Goal: Task Accomplishment & Management: Use online tool/utility

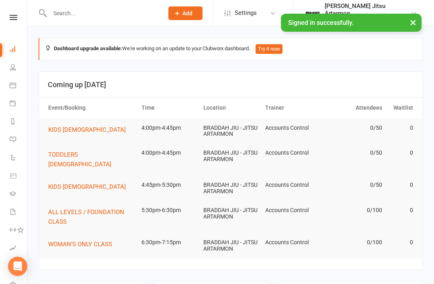
click at [18, 17] on link at bounding box center [13, 17] width 29 height 5
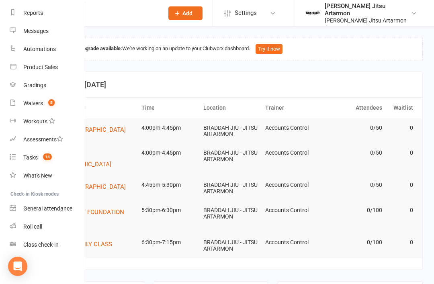
scroll to position [102, 0]
click at [52, 243] on div "Class check-in" at bounding box center [40, 244] width 35 height 6
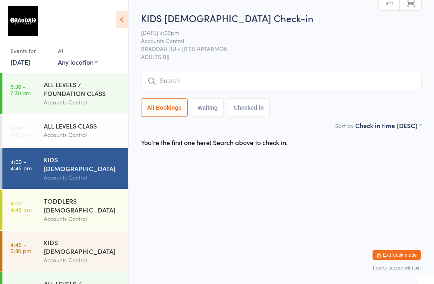
click at [375, 75] on input "search" at bounding box center [281, 81] width 280 height 18
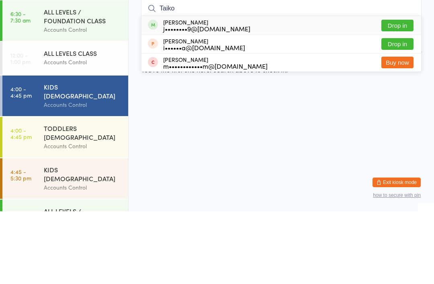
click at [409, 72] on input "Taiko" at bounding box center [281, 81] width 280 height 18
type input "Taiko"
click at [402, 92] on button "Drop in" at bounding box center [397, 98] width 32 height 12
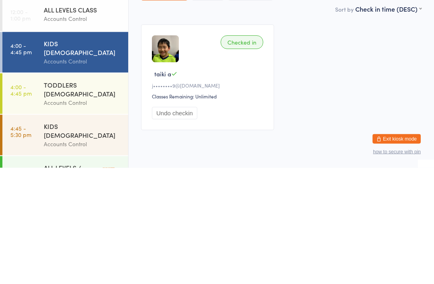
click at [391, 134] on div "Checked in taiki a j••••••••9@[DOMAIN_NAME] Classes Remaining: Unlimited Undo c…" at bounding box center [281, 194] width 295 height 120
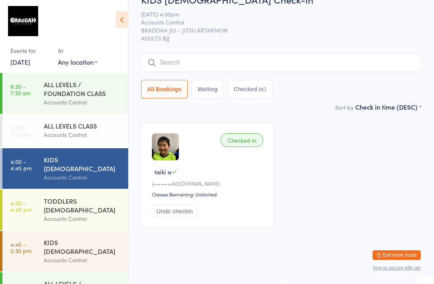
click at [255, 53] on input "search" at bounding box center [281, 62] width 280 height 18
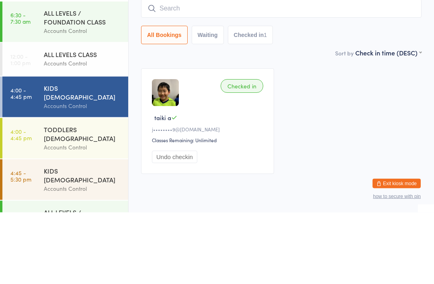
scroll to position [0, 0]
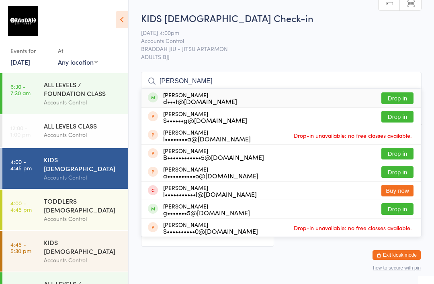
type input "[PERSON_NAME]"
click at [400, 97] on button "Drop in" at bounding box center [397, 98] width 32 height 12
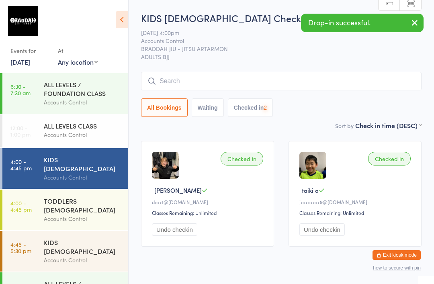
click at [75, 255] on div "Accounts Control" at bounding box center [83, 259] width 78 height 9
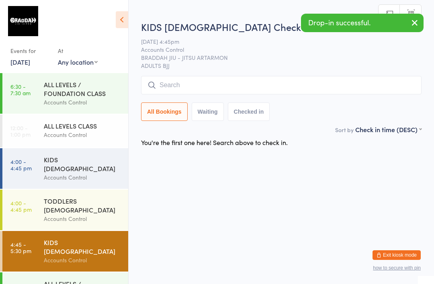
click at [273, 90] on input "search" at bounding box center [281, 85] width 280 height 18
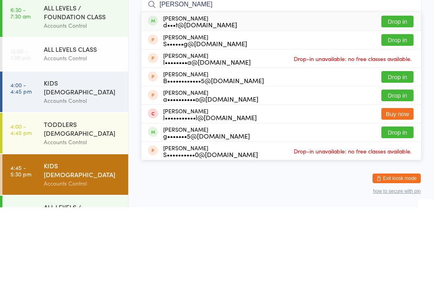
type input "[PERSON_NAME]"
click at [405, 92] on button "Drop in" at bounding box center [397, 98] width 32 height 12
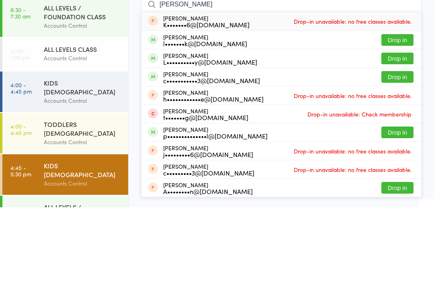
type input "[PERSON_NAME]"
click at [176, 154] on div "c•••••••••••3@[DOMAIN_NAME]" at bounding box center [211, 157] width 97 height 6
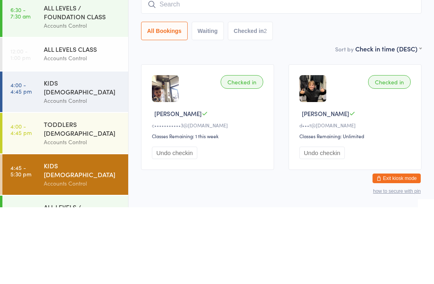
scroll to position [21, 0]
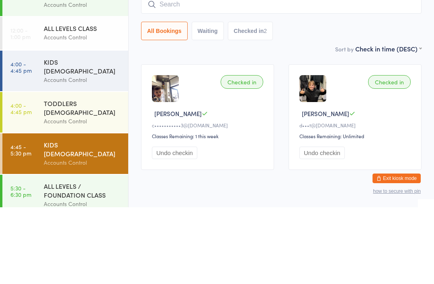
click at [68, 176] on div "TODDLERS [DEMOGRAPHIC_DATA]" at bounding box center [83, 185] width 78 height 18
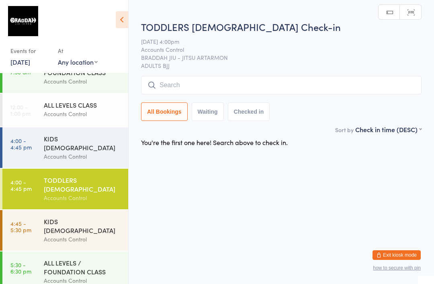
click at [158, 77] on input "search" at bounding box center [281, 85] width 280 height 18
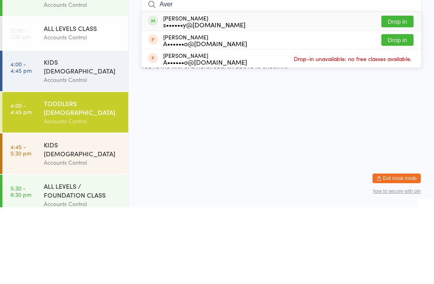
type input "Aver"
click at [392, 92] on button "Drop in" at bounding box center [397, 98] width 32 height 12
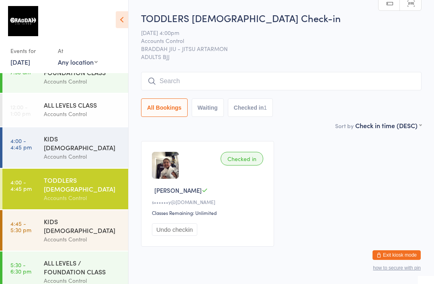
click at [37, 147] on link "4:00 - 4:45 pm KIDS [DEMOGRAPHIC_DATA] Accounts Control" at bounding box center [65, 147] width 126 height 41
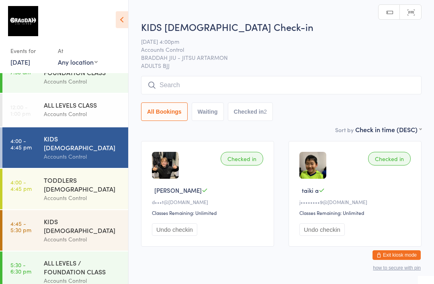
click at [212, 101] on div "All Bookings Waiting Checked in 2" at bounding box center [281, 98] width 280 height 45
click at [173, 94] on input "search" at bounding box center [281, 85] width 280 height 18
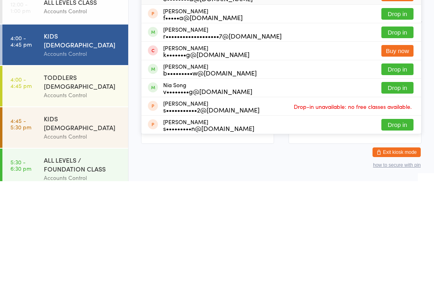
type input "[PERSON_NAME] PR"
click at [388, 129] on button "Drop in" at bounding box center [397, 135] width 32 height 12
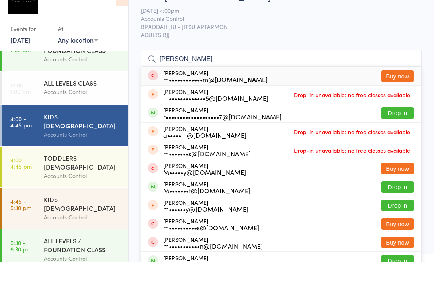
type input "[PERSON_NAME]"
click at [398, 129] on button "Drop in" at bounding box center [397, 135] width 32 height 12
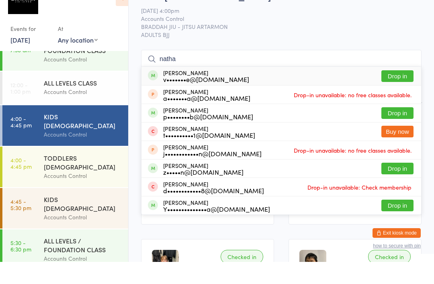
type input "natha"
click at [401, 92] on button "Drop in" at bounding box center [397, 98] width 32 height 12
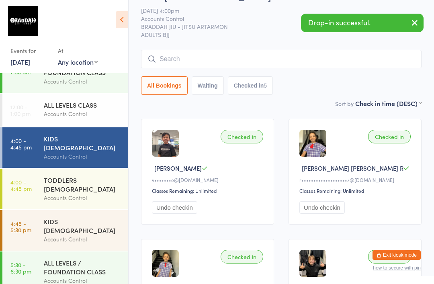
click at [57, 193] on div "Accounts Control" at bounding box center [83, 197] width 78 height 9
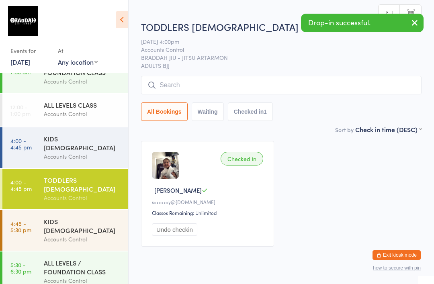
click at [116, 235] on div "Accounts Control" at bounding box center [83, 239] width 78 height 9
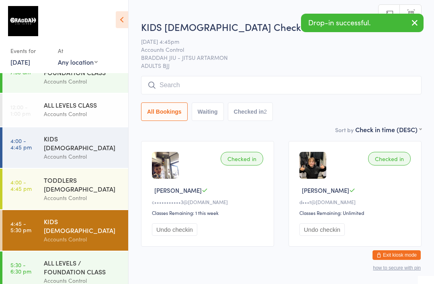
click at [323, 88] on input "search" at bounding box center [281, 85] width 280 height 18
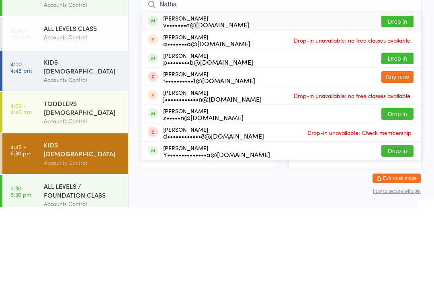
type input "Natha"
click at [402, 92] on button "Drop in" at bounding box center [397, 98] width 32 height 12
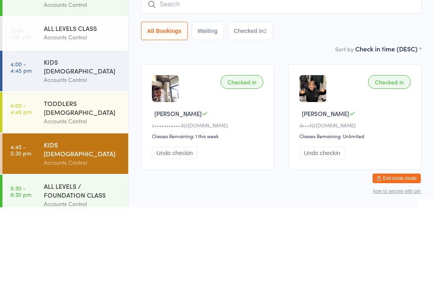
scroll to position [28, 0]
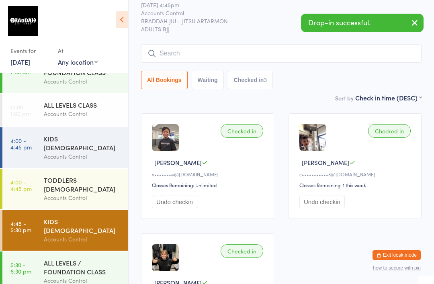
click at [76, 152] on div "Accounts Control" at bounding box center [83, 156] width 78 height 9
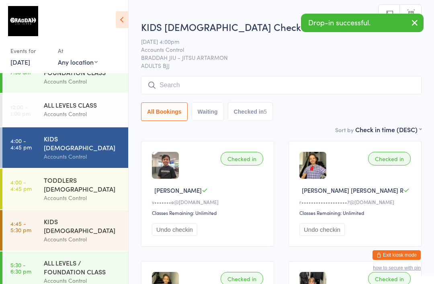
click at [378, 82] on input "search" at bounding box center [281, 85] width 280 height 18
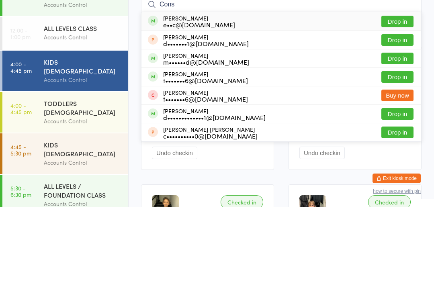
type input "Cons"
click at [400, 92] on button "Drop in" at bounding box center [397, 98] width 32 height 12
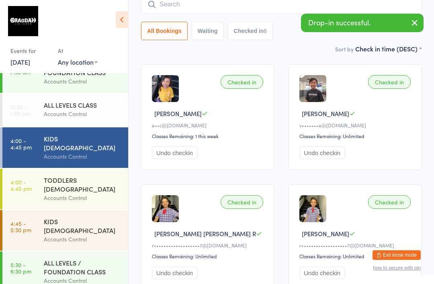
click at [151, 14] on input "search" at bounding box center [281, 4] width 280 height 18
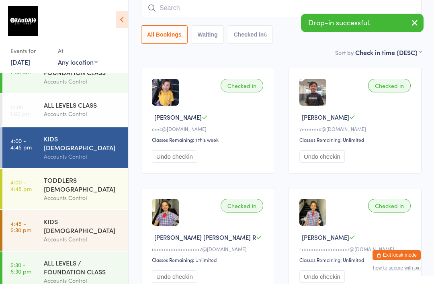
scroll to position [73, 0]
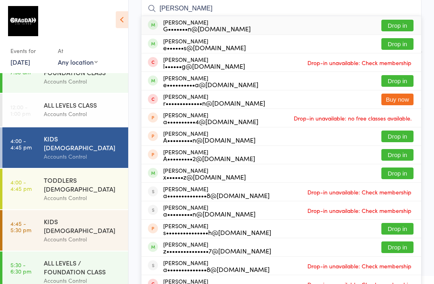
type input "[PERSON_NAME]"
click at [392, 27] on button "Drop in" at bounding box center [397, 26] width 32 height 12
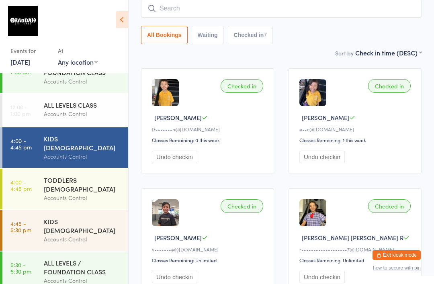
click at [335, 4] on input "search" at bounding box center [281, 8] width 280 height 18
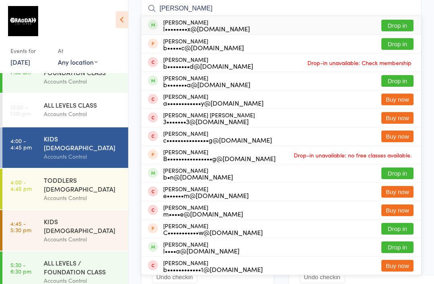
type input "[PERSON_NAME]"
click at [363, 24] on div "[PERSON_NAME] l••••••••x@[DOMAIN_NAME] Drop in" at bounding box center [281, 25] width 280 height 18
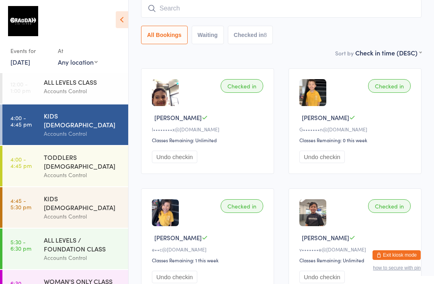
scroll to position [18, 0]
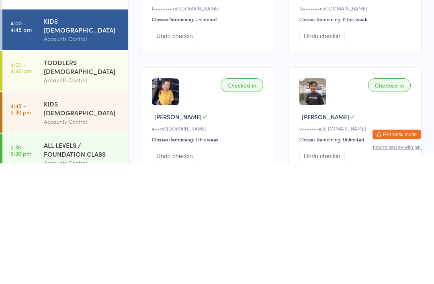
click at [88, 261] on div "ALL LEVELS / FOUNDATION CLASS" at bounding box center [83, 270] width 78 height 18
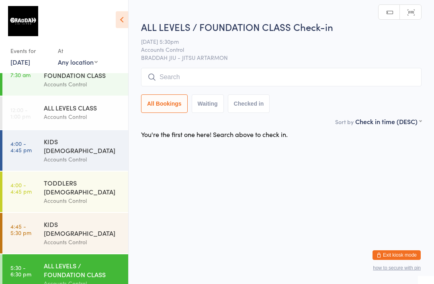
click at [277, 83] on input "search" at bounding box center [281, 77] width 280 height 18
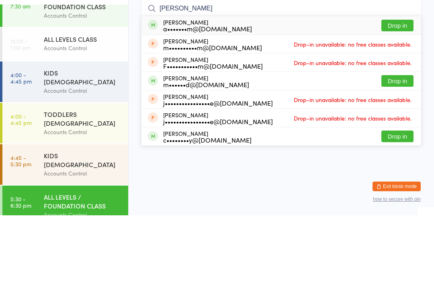
type input "[PERSON_NAME]"
click at [400, 88] on button "Drop in" at bounding box center [397, 94] width 32 height 12
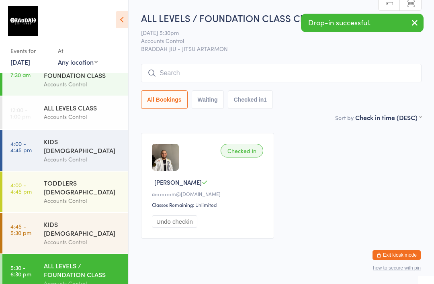
click at [94, 155] on div "Accounts Control" at bounding box center [83, 159] width 78 height 9
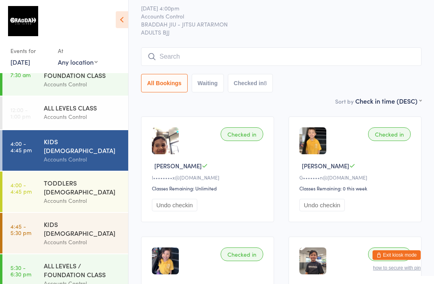
click at [194, 60] on input "search" at bounding box center [281, 56] width 280 height 18
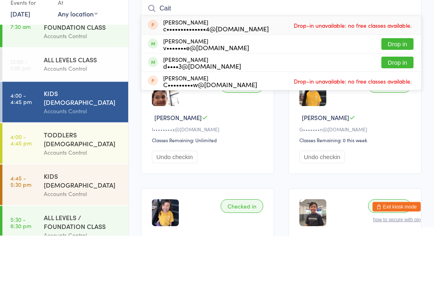
type input "Cait"
click at [401, 87] on button "Drop in" at bounding box center [397, 93] width 32 height 12
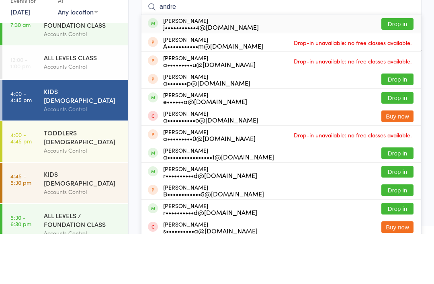
type input "andre"
click at [404, 68] on button "Drop in" at bounding box center [397, 74] width 32 height 12
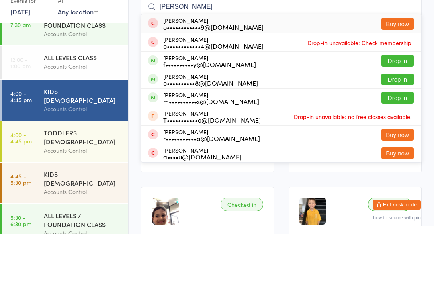
type input "[PERSON_NAME]"
click at [402, 105] on button "Drop in" at bounding box center [397, 111] width 32 height 12
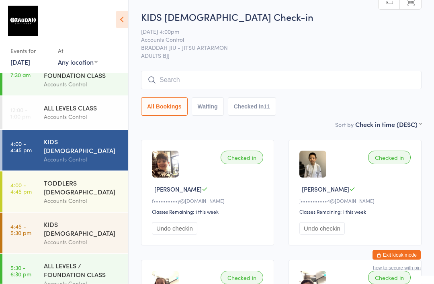
scroll to position [0, 0]
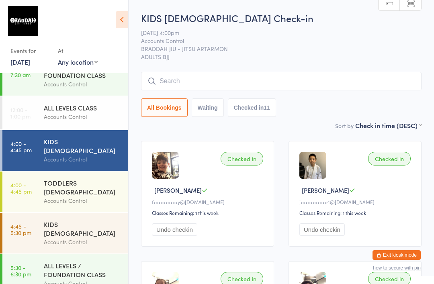
click at [178, 78] on input "search" at bounding box center [281, 81] width 280 height 18
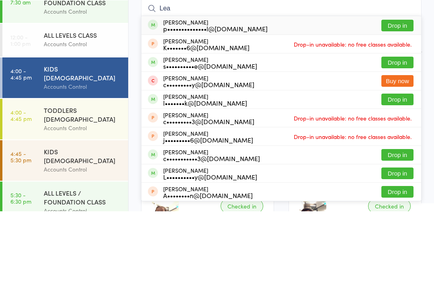
type input "Lea"
click at [180, 98] on div "p••••••••••••••l@[DOMAIN_NAME]" at bounding box center [215, 101] width 104 height 6
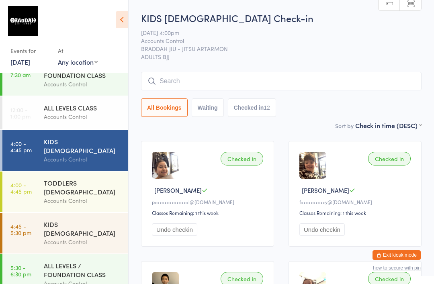
click at [289, 73] on input "search" at bounding box center [281, 81] width 280 height 18
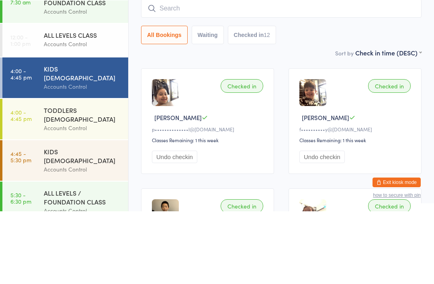
type input "M"
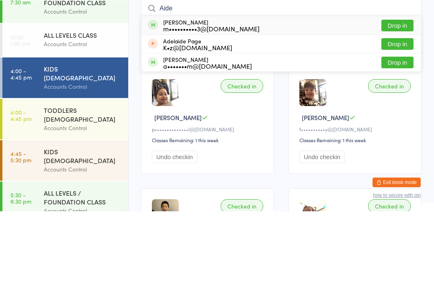
type input "Aide"
click at [398, 92] on button "Drop in" at bounding box center [397, 98] width 32 height 12
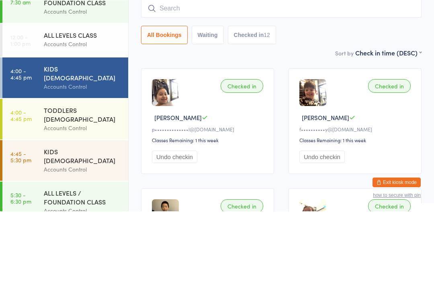
scroll to position [73, 0]
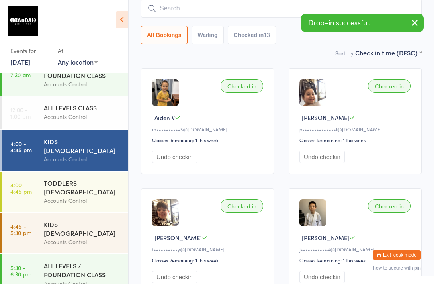
click at [240, 6] on input "search" at bounding box center [281, 8] width 280 height 18
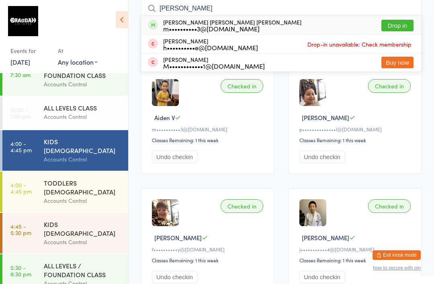
type input "[PERSON_NAME]"
click at [396, 27] on button "Drop in" at bounding box center [397, 26] width 32 height 12
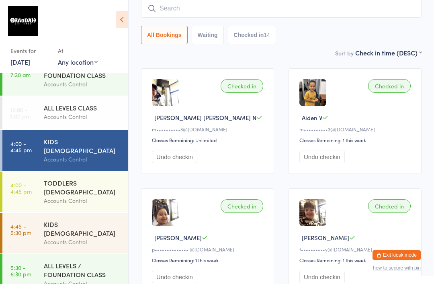
click at [315, 15] on input "search" at bounding box center [281, 8] width 280 height 18
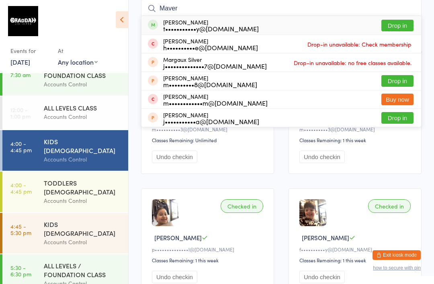
type input "Maver"
click at [392, 24] on button "Drop in" at bounding box center [397, 26] width 32 height 12
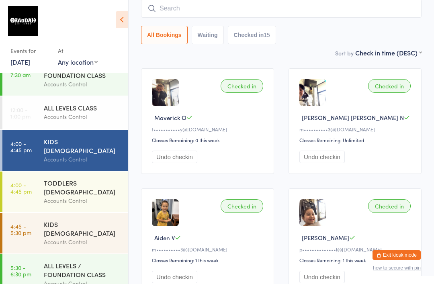
click at [177, 6] on input "search" at bounding box center [281, 8] width 280 height 18
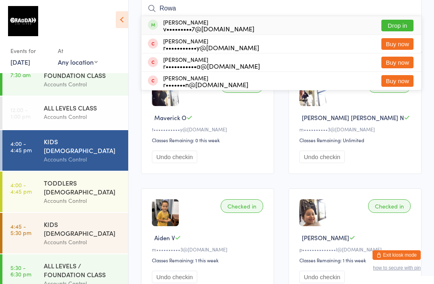
type input "Rowa"
click at [397, 22] on button "Drop in" at bounding box center [397, 26] width 32 height 12
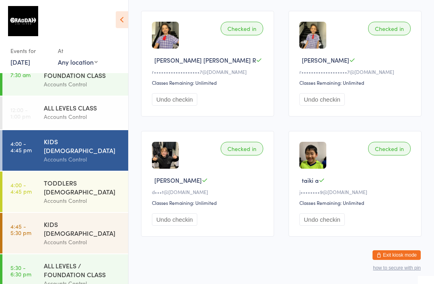
scroll to position [854, 0]
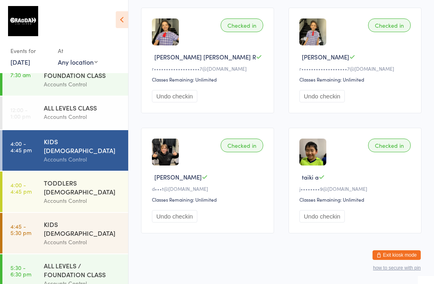
click at [80, 261] on div "ALL LEVELS / FOUNDATION CLASS" at bounding box center [83, 270] width 78 height 18
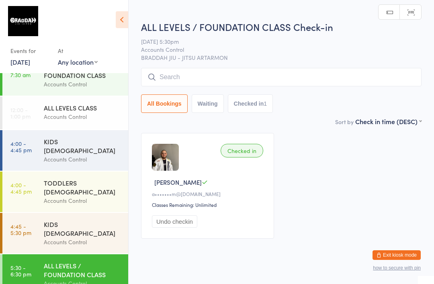
click at [331, 70] on input "search" at bounding box center [281, 77] width 280 height 18
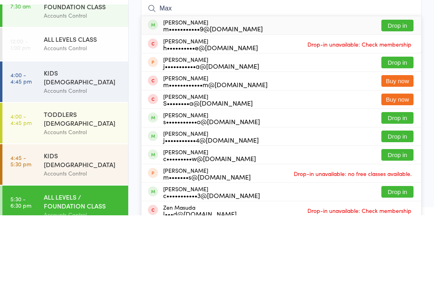
type input "Max"
click at [397, 88] on button "Drop in" at bounding box center [397, 94] width 32 height 12
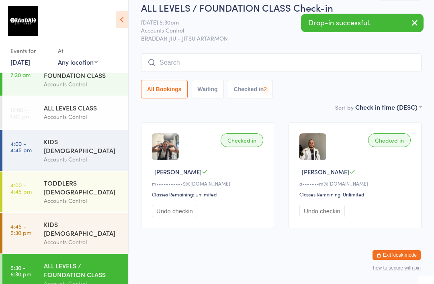
click at [92, 155] on div "Accounts Control" at bounding box center [83, 159] width 78 height 9
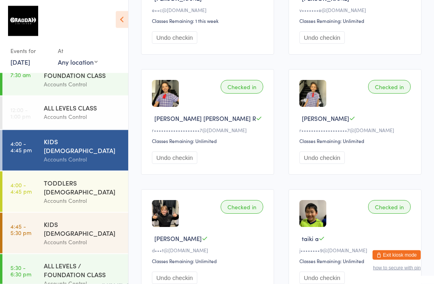
scroll to position [854, 0]
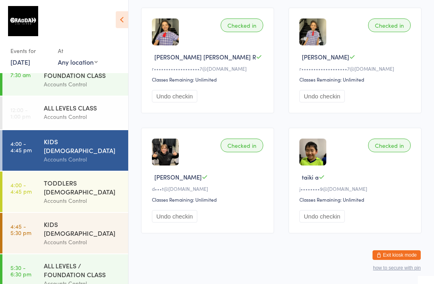
click at [65, 237] on div "Accounts Control" at bounding box center [83, 241] width 78 height 9
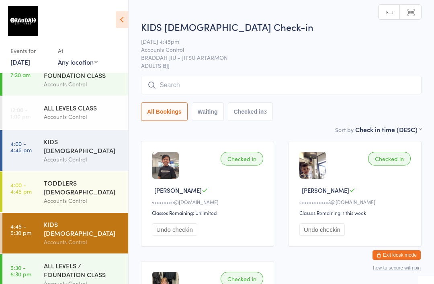
click at [165, 91] on input "search" at bounding box center [281, 85] width 280 height 18
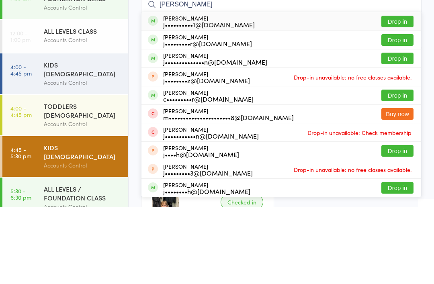
type input "[PERSON_NAME]"
click at [389, 166] on button "Drop in" at bounding box center [397, 172] width 32 height 12
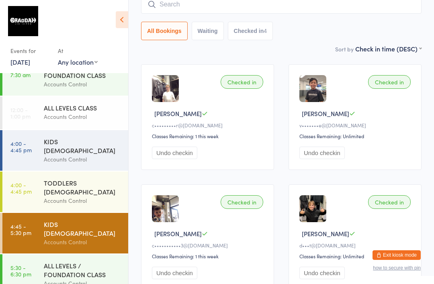
click at [68, 261] on div "ALL LEVELS / FOUNDATION CLASS" at bounding box center [83, 270] width 78 height 18
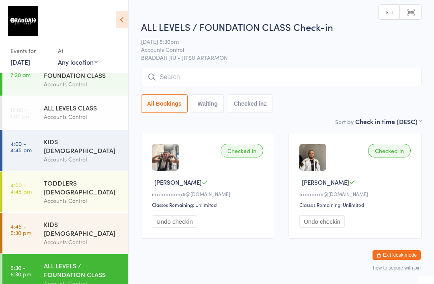
click at [170, 67] on div "ALL LEVELS / FOUNDATION CLASS Check-in [DATE] 5:30pm Accounts Control BRADDAH J…" at bounding box center [281, 68] width 280 height 97
click at [182, 71] on input "search" at bounding box center [281, 77] width 280 height 18
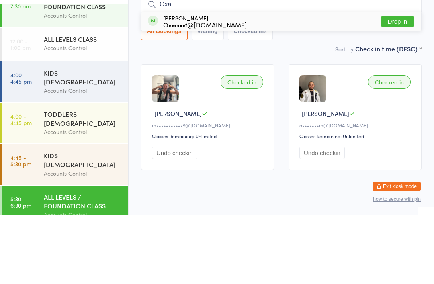
type input "Oxa"
click at [396, 84] on button "Drop in" at bounding box center [397, 90] width 32 height 12
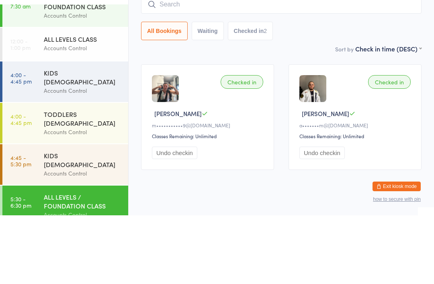
scroll to position [20, 0]
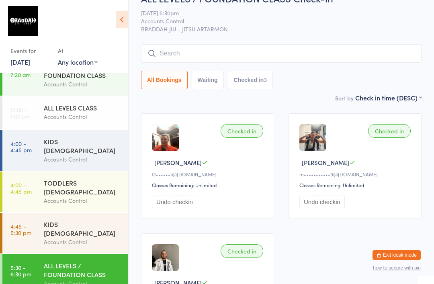
click at [96, 220] on div "KIDS [DEMOGRAPHIC_DATA]" at bounding box center [83, 229] width 78 height 18
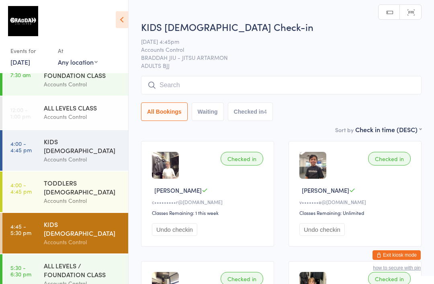
click at [332, 73] on div "KIDS [DEMOGRAPHIC_DATA] Check-in [DATE] 4:45pm Accounts Control BRADDAH JIU - J…" at bounding box center [281, 72] width 280 height 105
click at [343, 81] on input "search" at bounding box center [281, 85] width 280 height 18
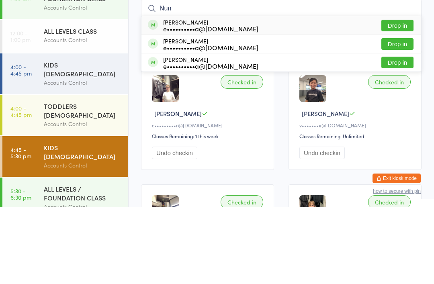
type input "Nun"
click at [403, 133] on button "Drop in" at bounding box center [397, 139] width 32 height 12
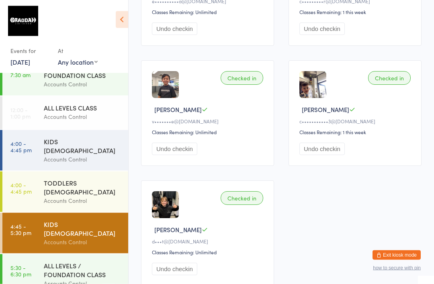
scroll to position [203, 0]
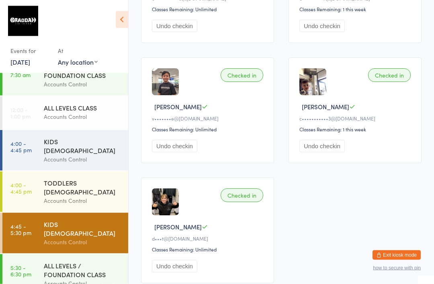
click at [69, 220] on div "KIDS [DEMOGRAPHIC_DATA]" at bounding box center [83, 229] width 78 height 18
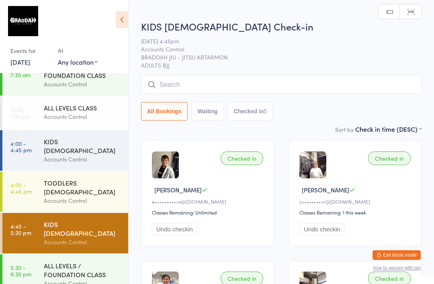
scroll to position [0, 0]
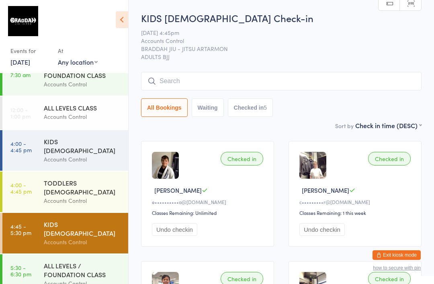
click at [373, 76] on input "search" at bounding box center [281, 81] width 280 height 18
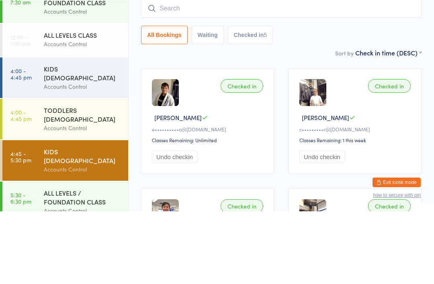
type input "D"
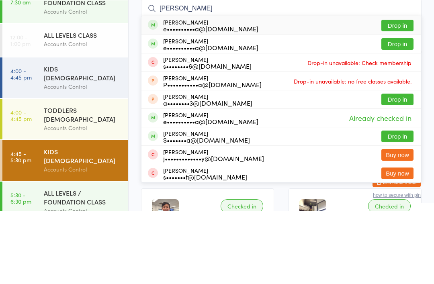
click at [400, 72] on input "[PERSON_NAME]" at bounding box center [281, 81] width 280 height 18
type input "[PERSON_NAME]"
click at [405, 92] on button "Drop in" at bounding box center [397, 98] width 32 height 12
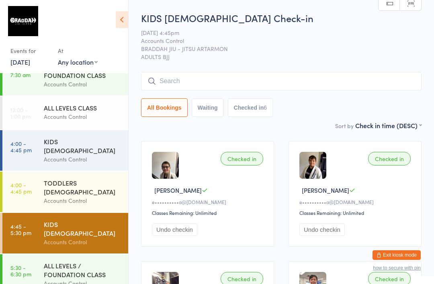
click at [396, 80] on input "search" at bounding box center [281, 81] width 280 height 18
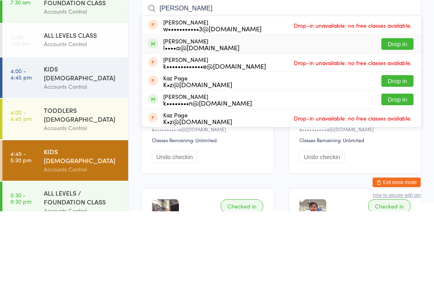
type input "[PERSON_NAME]"
click at [241, 108] on div "[PERSON_NAME] l••••a@[DOMAIN_NAME] Drop in" at bounding box center [281, 117] width 280 height 18
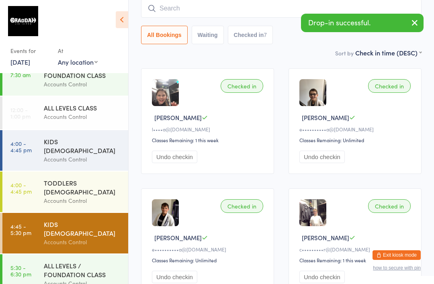
click at [274, 6] on input "search" at bounding box center [281, 8] width 280 height 18
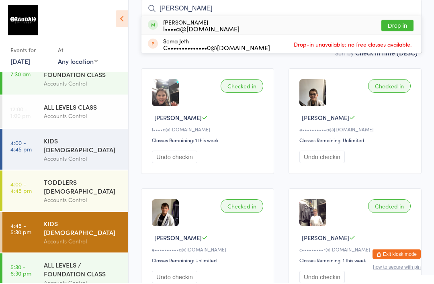
scroll to position [69, 0]
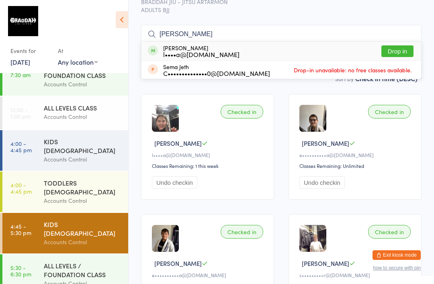
type input "[PERSON_NAME]"
click at [388, 55] on button "Drop in" at bounding box center [397, 51] width 32 height 12
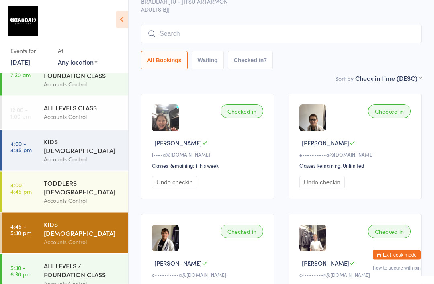
scroll to position [47, 0]
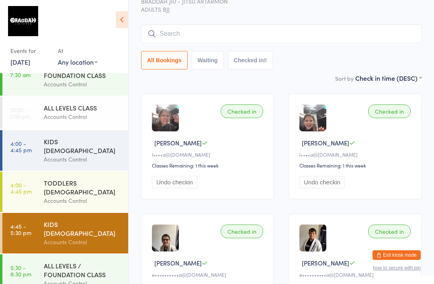
click at [331, 36] on input "search" at bounding box center [281, 34] width 280 height 18
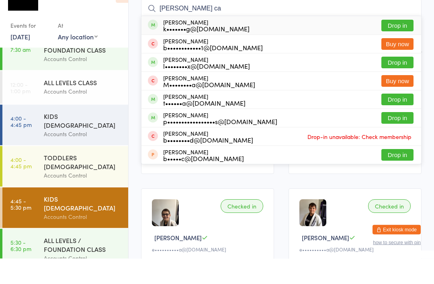
type input "[PERSON_NAME] ca"
click at [393, 45] on button "Drop in" at bounding box center [397, 51] width 32 height 12
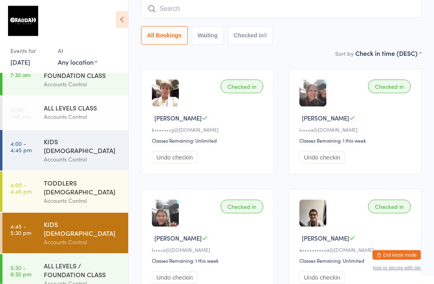
scroll to position [0, 0]
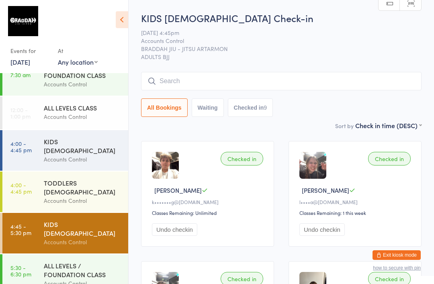
click at [355, 82] on input "search" at bounding box center [281, 81] width 280 height 18
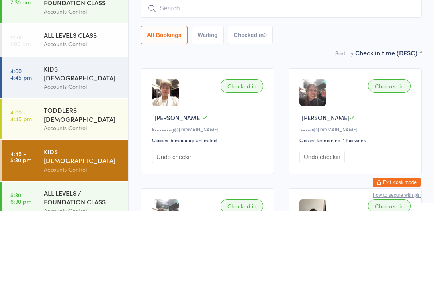
type input "B"
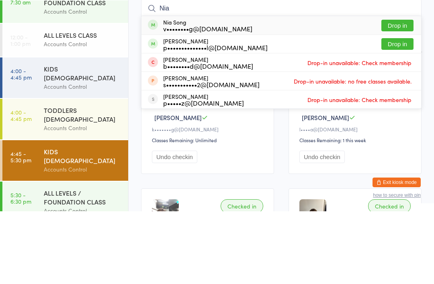
type input "Nia"
click at [402, 92] on button "Drop in" at bounding box center [397, 98] width 32 height 12
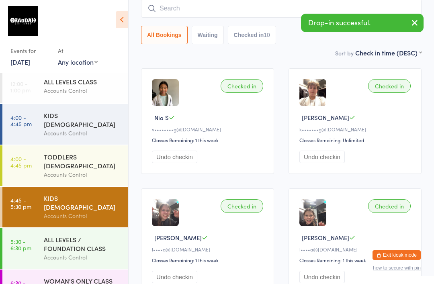
scroll to position [44, 0]
click at [2, 122] on link "4:00 - 4:45 pm KIDS [DEMOGRAPHIC_DATA] Accounts Control" at bounding box center [65, 124] width 126 height 41
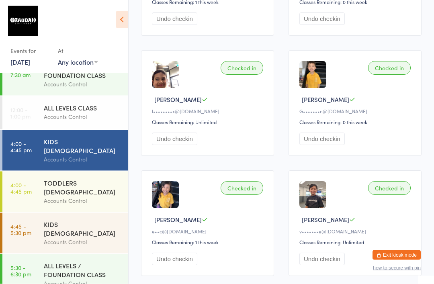
scroll to position [580, 0]
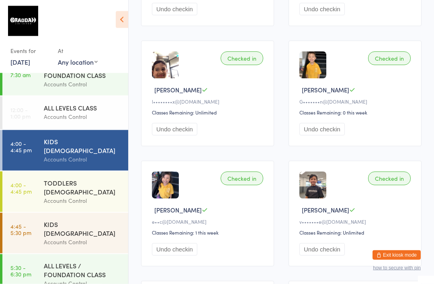
click at [50, 215] on div "KIDS [DEMOGRAPHIC_DATA] Accounts Control" at bounding box center [86, 233] width 84 height 41
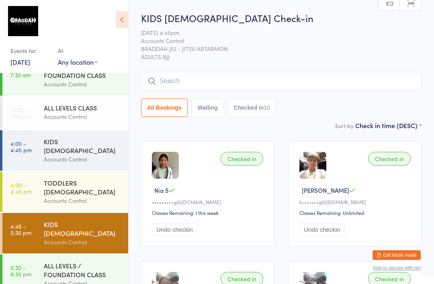
click at [265, 77] on input "search" at bounding box center [281, 81] width 280 height 18
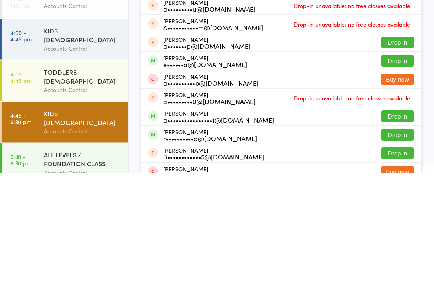
type input "[PERSON_NAME]"
click at [394, 222] on button "Drop in" at bounding box center [397, 228] width 32 height 12
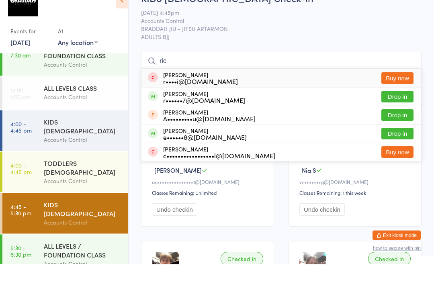
type input "ric"
click at [391, 111] on button "Drop in" at bounding box center [397, 117] width 32 height 12
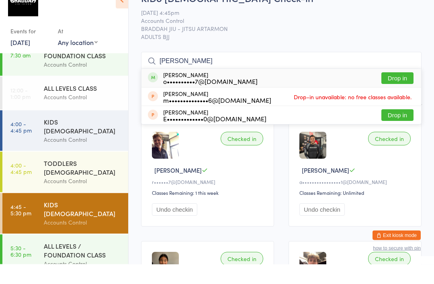
type input "[PERSON_NAME]"
click at [403, 92] on button "Drop in" at bounding box center [397, 98] width 32 height 12
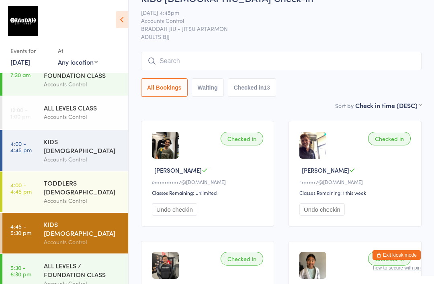
click at [185, 67] on input "search" at bounding box center [281, 61] width 280 height 18
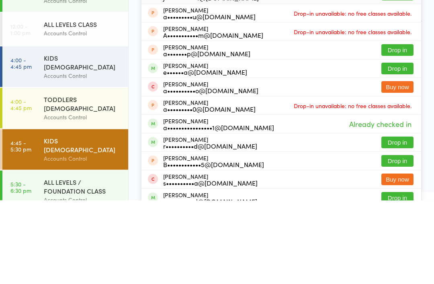
type input "[PERSON_NAME]"
click at [400, 147] on button "Drop in" at bounding box center [397, 153] width 32 height 12
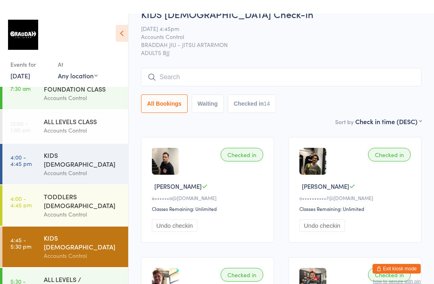
scroll to position [0, 0]
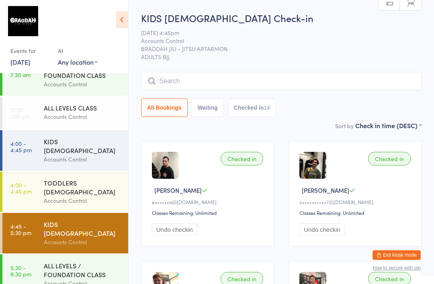
click at [198, 82] on input "search" at bounding box center [281, 81] width 280 height 18
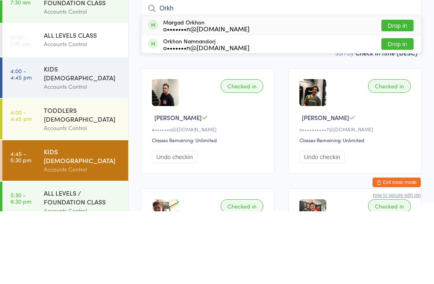
type input "Orkh"
click at [393, 111] on button "Drop in" at bounding box center [397, 117] width 32 height 12
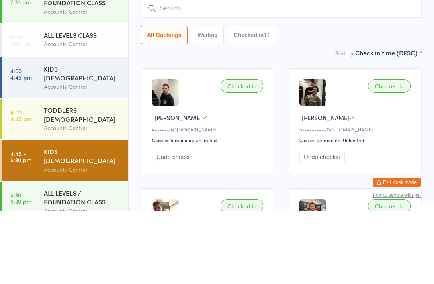
scroll to position [73, 0]
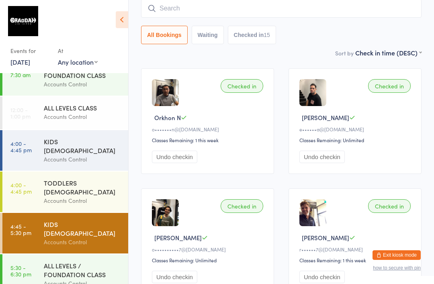
click at [88, 261] on div "ALL LEVELS / FOUNDATION CLASS" at bounding box center [83, 270] width 78 height 18
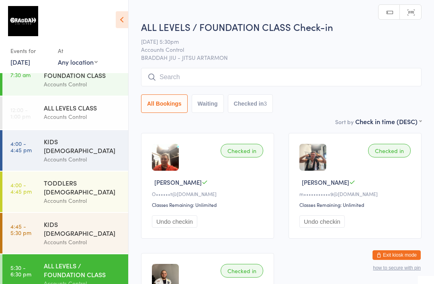
click at [210, 77] on input "search" at bounding box center [281, 77] width 280 height 18
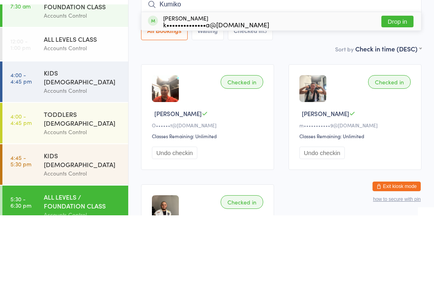
type input "Kumiko"
click at [285, 81] on div "[PERSON_NAME] k••••••••••••••a@[DOMAIN_NAME] Drop in" at bounding box center [281, 90] width 280 height 18
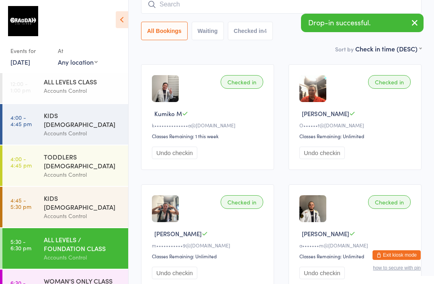
scroll to position [44, 0]
click at [77, 277] on div "WOMAN'S ONLY CLASS" at bounding box center [83, 281] width 78 height 9
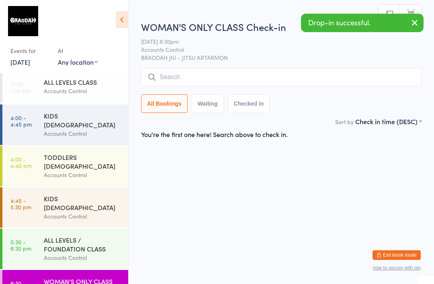
click at [235, 78] on input "search" at bounding box center [281, 77] width 280 height 18
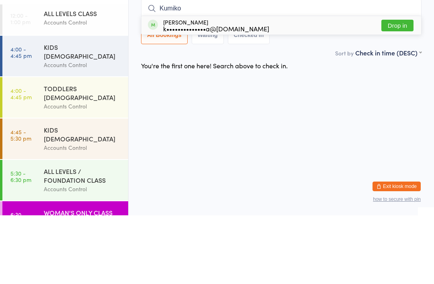
type input "Kumiko"
click at [269, 85] on div "[PERSON_NAME] k••••••••••••••a@[DOMAIN_NAME] Drop in" at bounding box center [281, 94] width 280 height 18
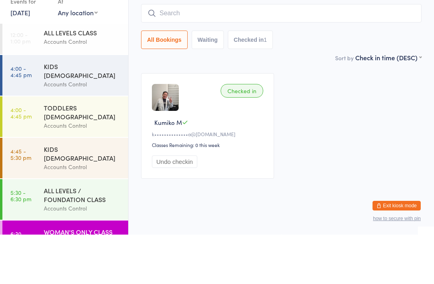
scroll to position [20, 0]
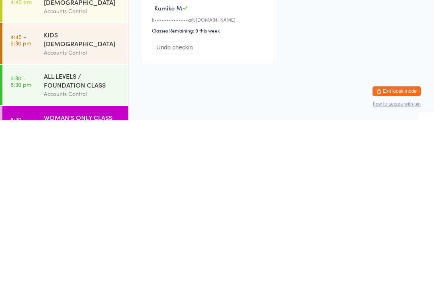
click at [76, 235] on div "ALL LEVELS / FOUNDATION CLASS" at bounding box center [83, 244] width 78 height 18
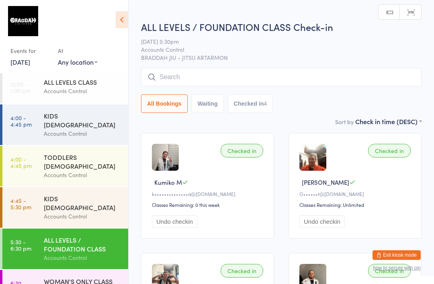
click at [297, 75] on input "search" at bounding box center [281, 77] width 280 height 18
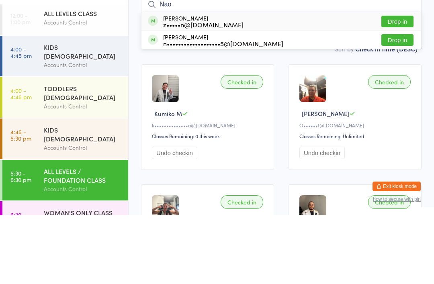
type input "Nao"
click at [396, 103] on button "Drop in" at bounding box center [397, 109] width 32 height 12
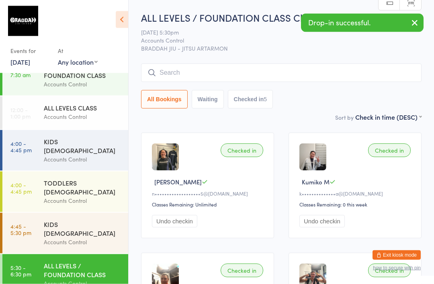
scroll to position [0, 0]
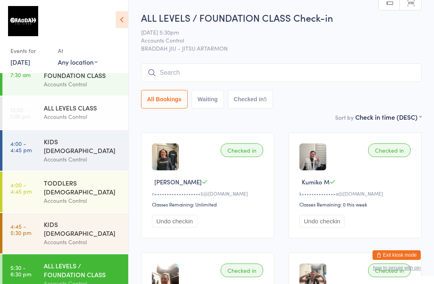
click at [288, 69] on input "search" at bounding box center [281, 72] width 280 height 18
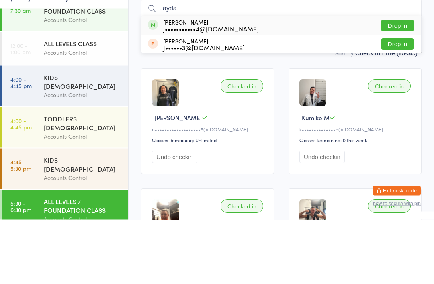
type input "Jayda"
click at [402, 84] on button "Drop in" at bounding box center [397, 90] width 32 height 12
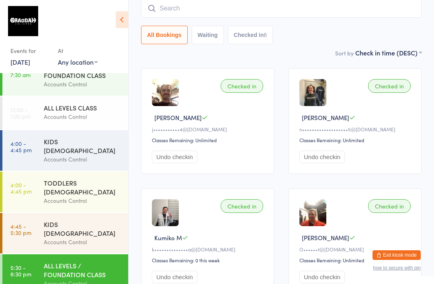
click at [231, 12] on input "search" at bounding box center [281, 8] width 280 height 18
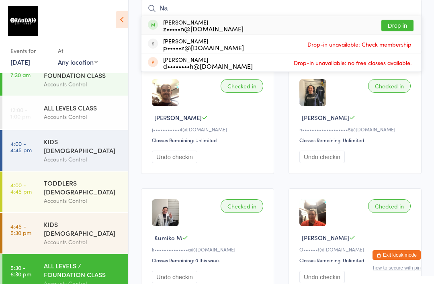
type input "Nan"
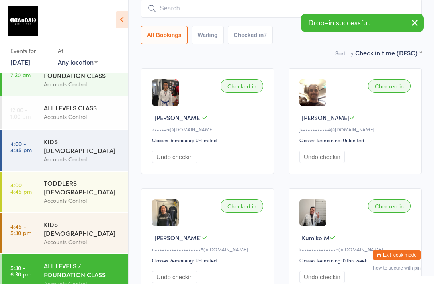
click at [320, 51] on div "Sort by Check in time (DESC) First name (ASC) First name (DESC) Last name (ASC)…" at bounding box center [281, 52] width 280 height 9
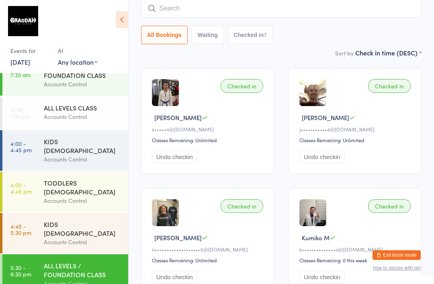
click at [92, 220] on div "KIDS [DEMOGRAPHIC_DATA]" at bounding box center [83, 229] width 78 height 18
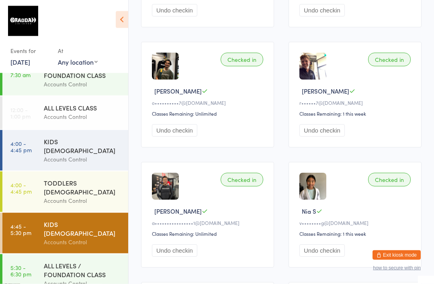
scroll to position [219, 0]
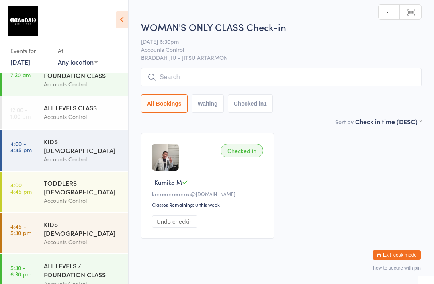
click at [214, 75] on input "search" at bounding box center [281, 77] width 280 height 18
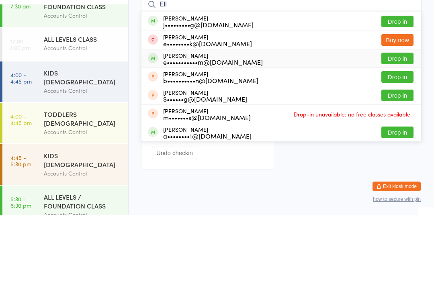
type input "Ell"
click at [200, 127] on div "e•••••••••••m@[DOMAIN_NAME]" at bounding box center [213, 130] width 100 height 6
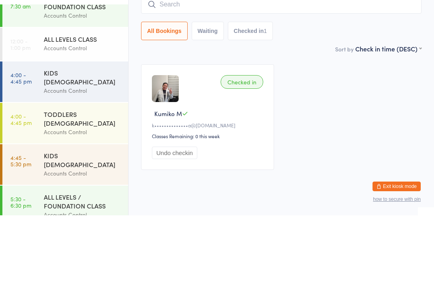
scroll to position [20, 0]
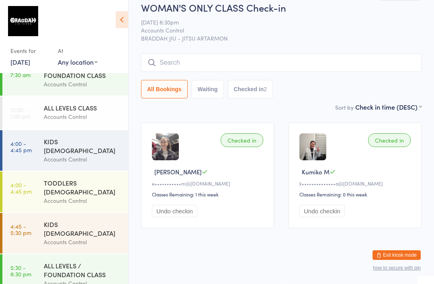
click at [172, 55] on input "search" at bounding box center [281, 62] width 280 height 18
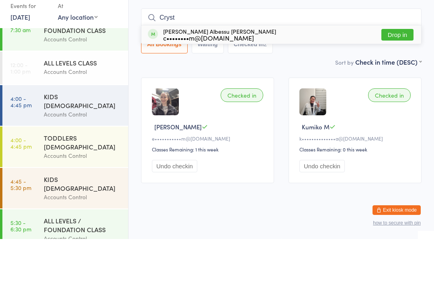
type input "Cryst"
click at [217, 73] on div "[PERSON_NAME] [PERSON_NAME] c••••••••m@[DOMAIN_NAME]" at bounding box center [219, 79] width 113 height 13
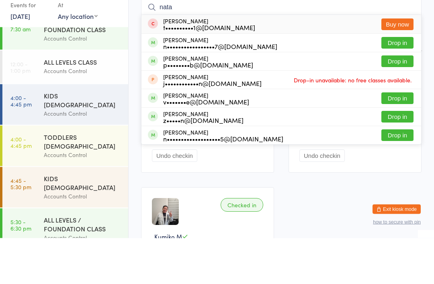
type input "nata"
click at [401, 83] on button "Drop in" at bounding box center [397, 89] width 32 height 12
